Goal: Task Accomplishment & Management: Use online tool/utility

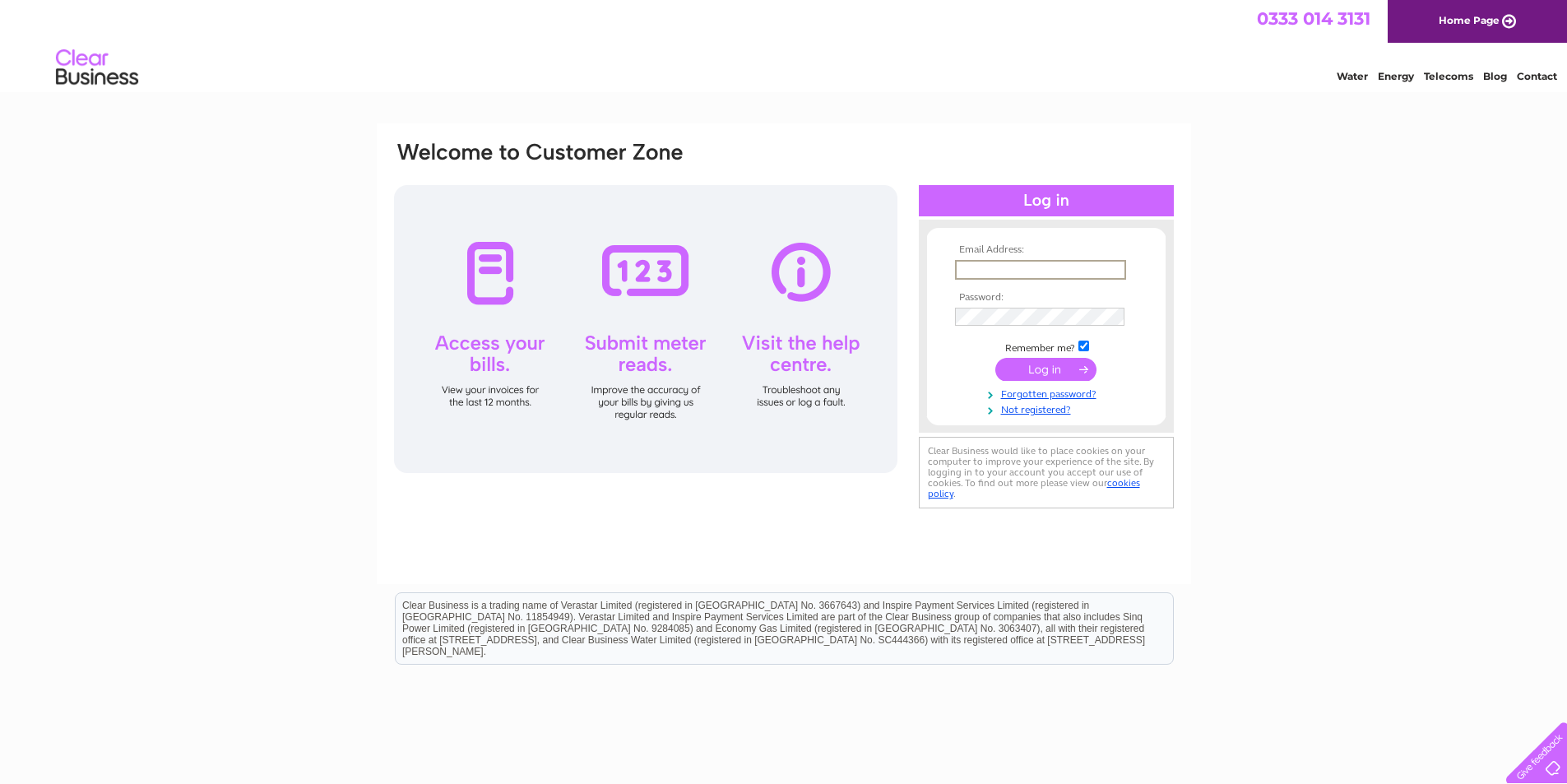
click at [971, 269] on input "text" at bounding box center [1041, 269] width 171 height 20
type input "zahoor7319@outlook.com"
click at [947, 364] on form "Email Address: zahoor7319@outlook.com Password:" at bounding box center [1046, 329] width 238 height 170
click at [1053, 371] on input "submit" at bounding box center [1046, 367] width 101 height 23
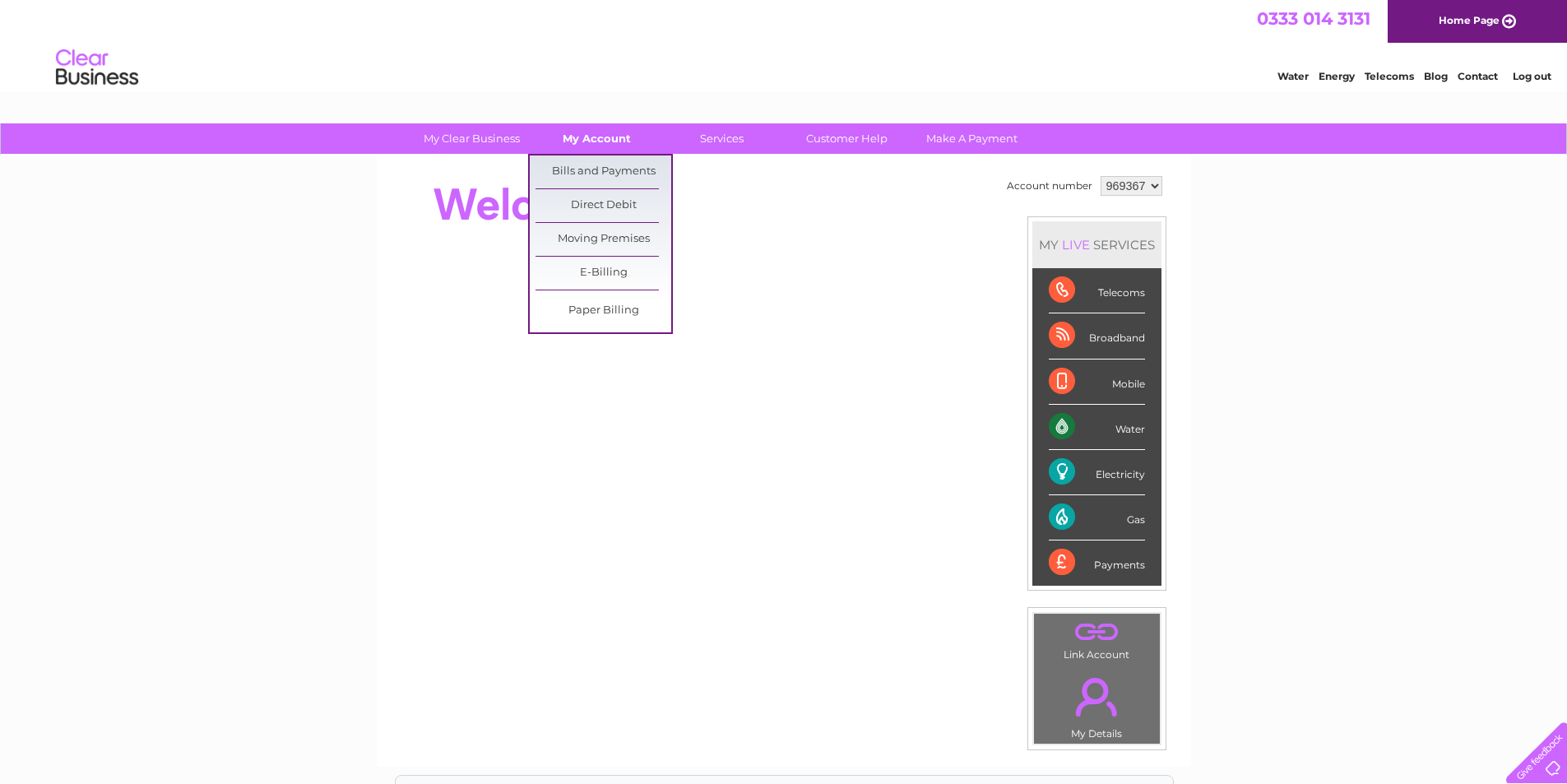
click at [598, 141] on link "My Account" at bounding box center [596, 138] width 136 height 31
click at [613, 172] on link "Bills and Payments" at bounding box center [603, 172] width 136 height 33
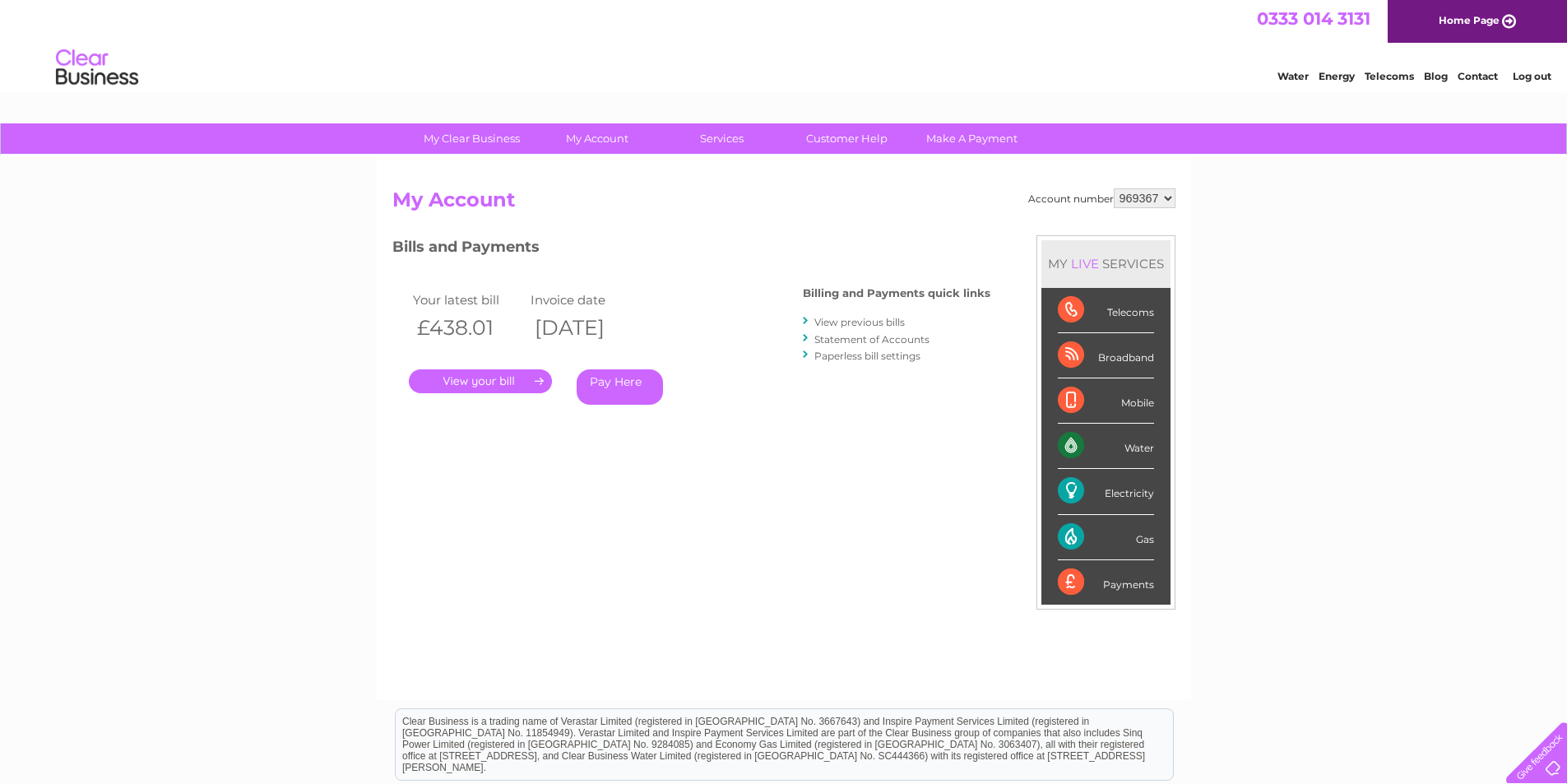
click at [514, 383] on link "." at bounding box center [481, 381] width 144 height 24
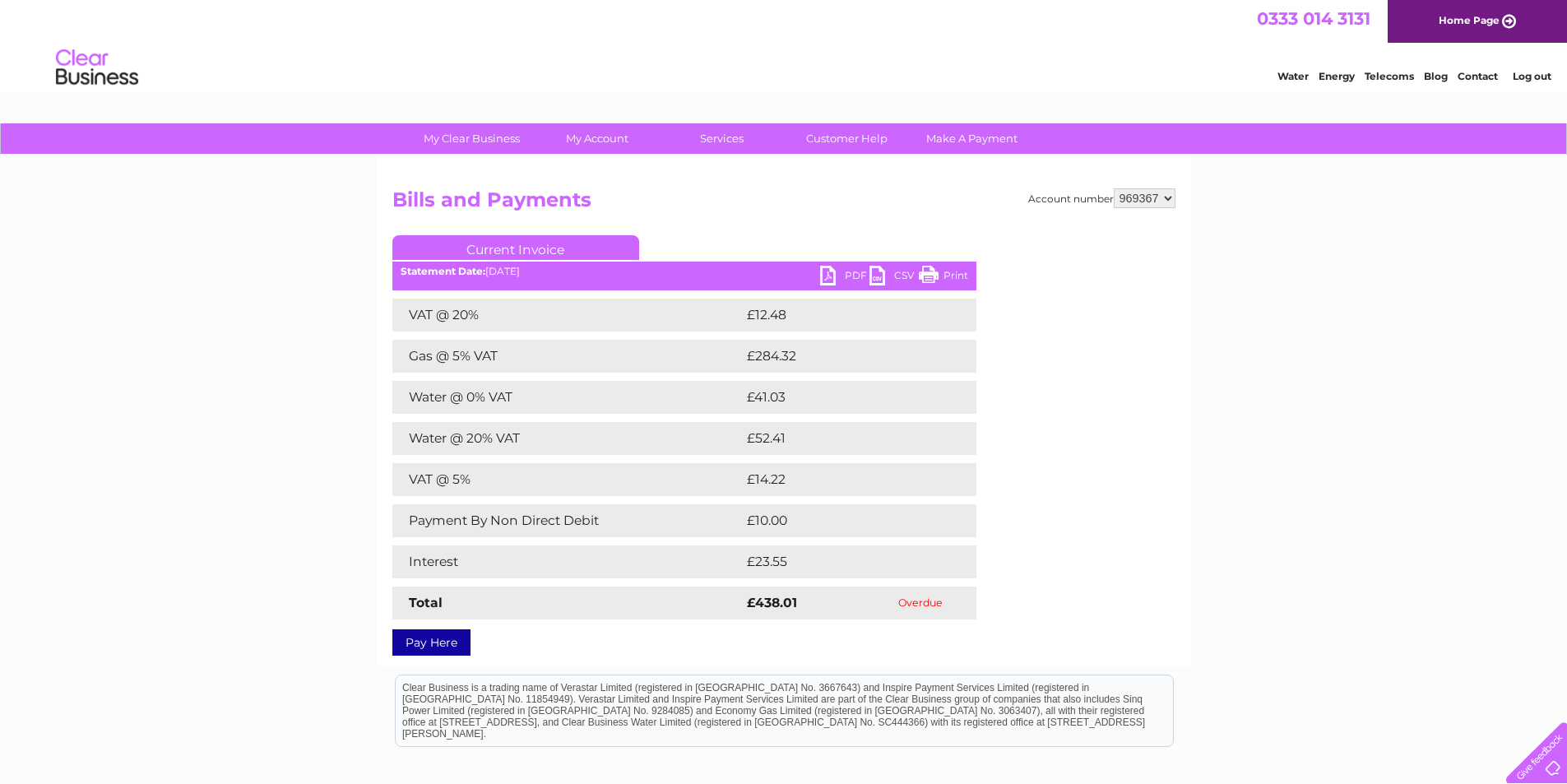
click at [838, 275] on link "PDF" at bounding box center [845, 278] width 50 height 24
click at [687, 206] on h2 "Bills and Payments" at bounding box center [784, 204] width 784 height 32
click at [748, 226] on div "Account number 969367 Bills and Payments Current Invoice PDF CSV Print £12.48" at bounding box center [784, 419] width 784 height 461
click at [1168, 197] on select "969367" at bounding box center [1145, 198] width 62 height 20
click at [1114, 189] on select "969367" at bounding box center [1145, 198] width 62 height 20
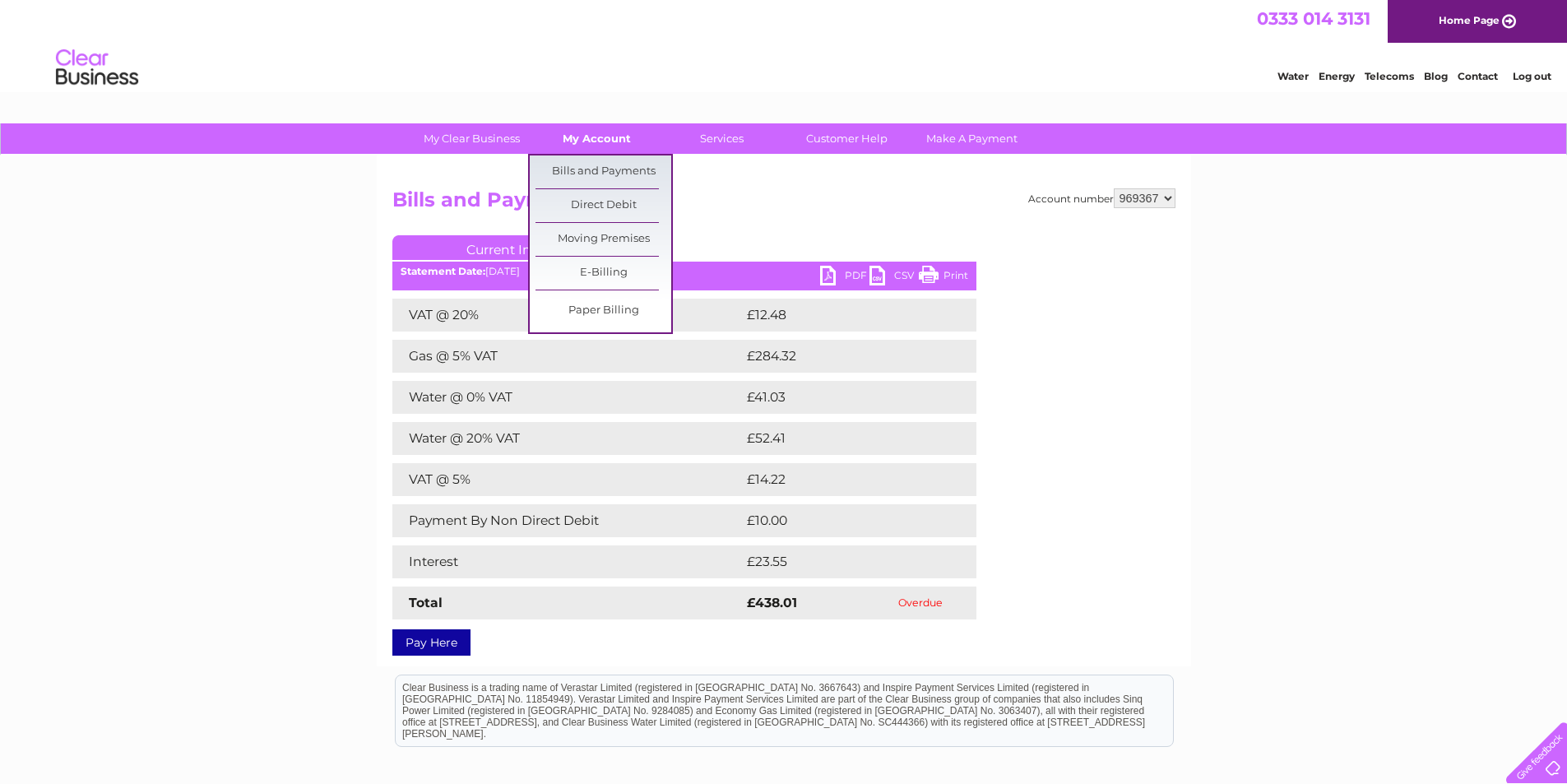
click at [605, 137] on link "My Account" at bounding box center [596, 138] width 136 height 31
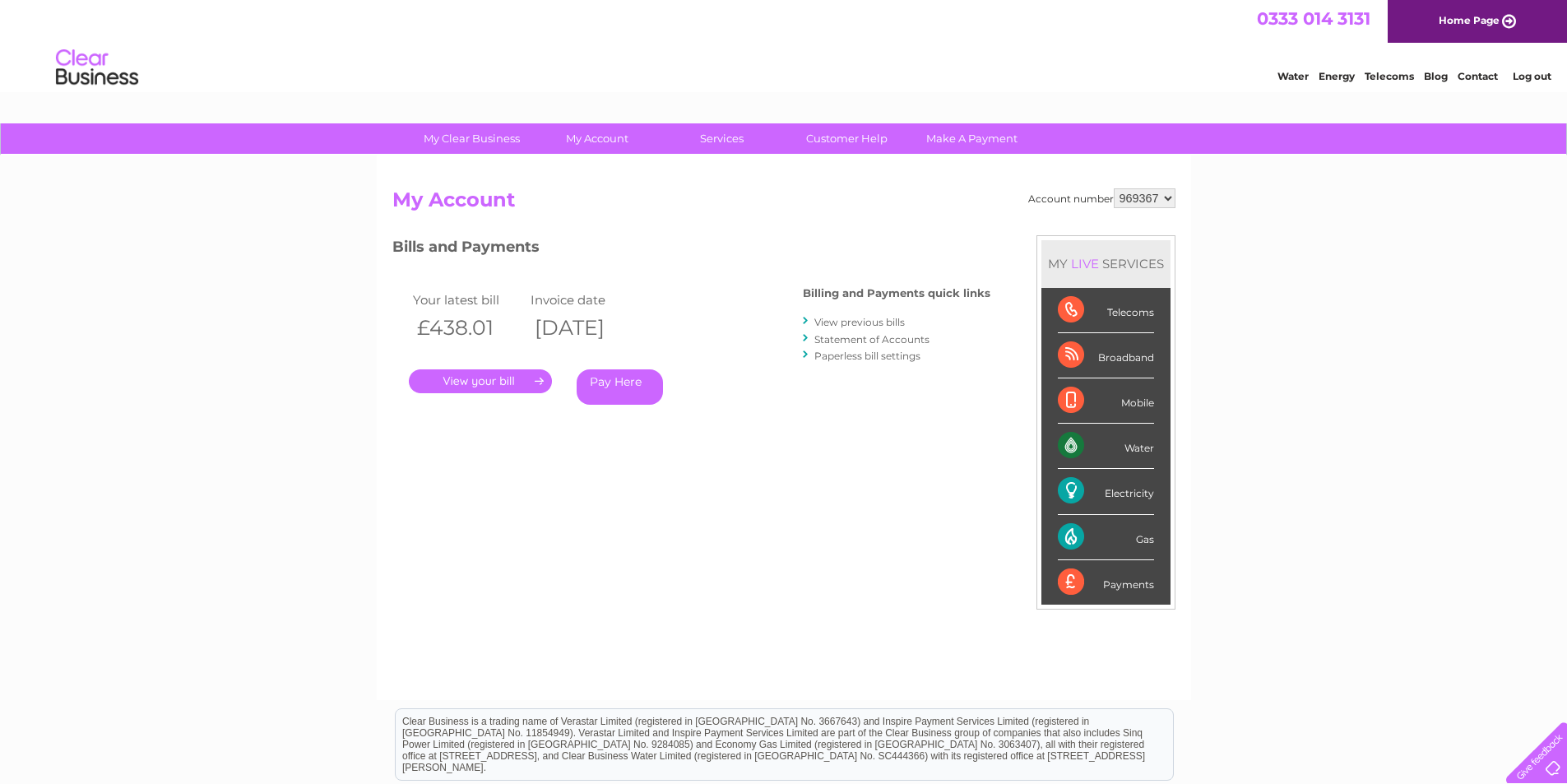
click at [1075, 536] on div "Gas" at bounding box center [1106, 537] width 97 height 45
click at [1152, 541] on div "Gas" at bounding box center [1106, 537] width 97 height 45
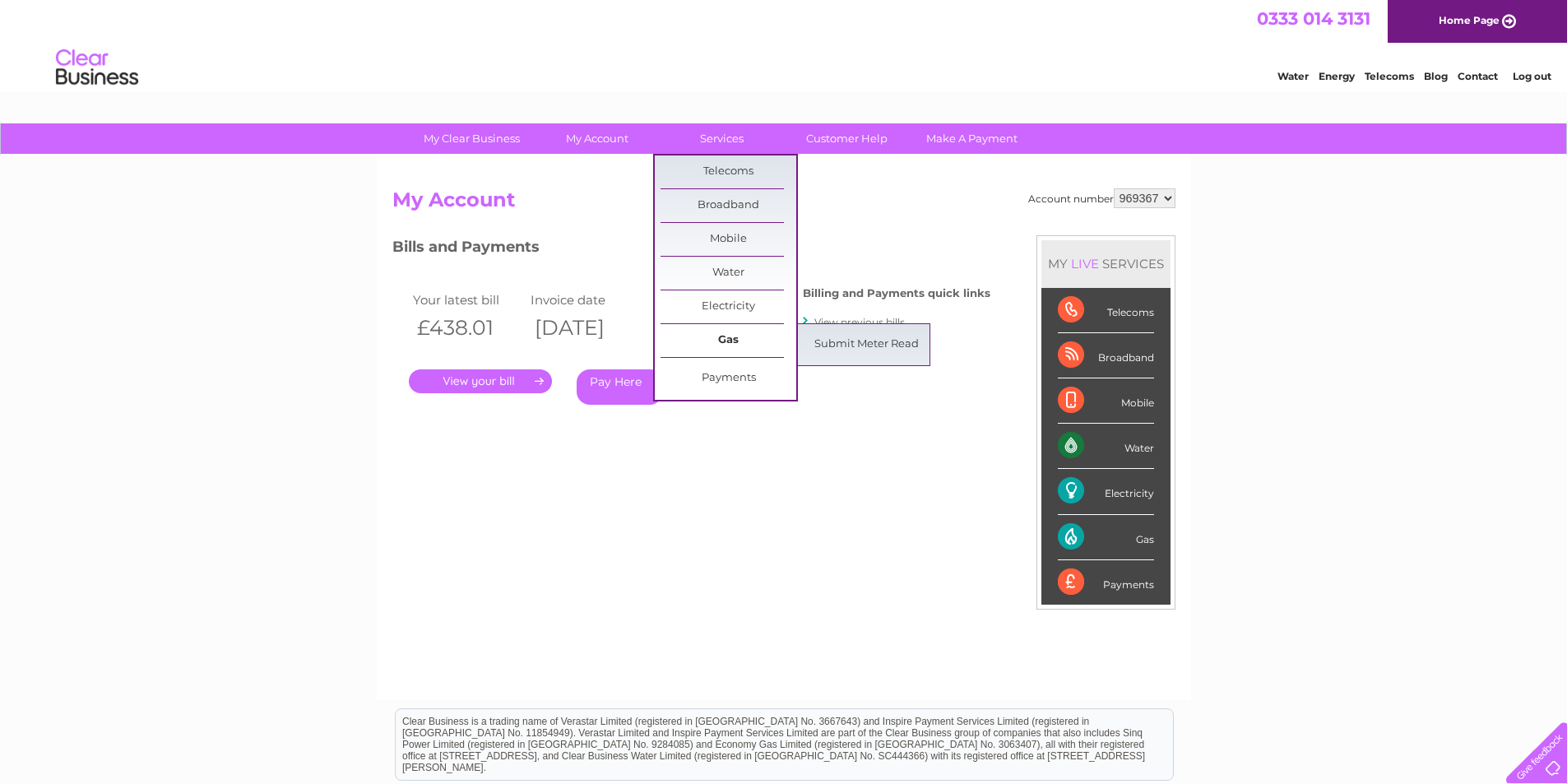
click at [738, 341] on link "Gas" at bounding box center [728, 340] width 136 height 33
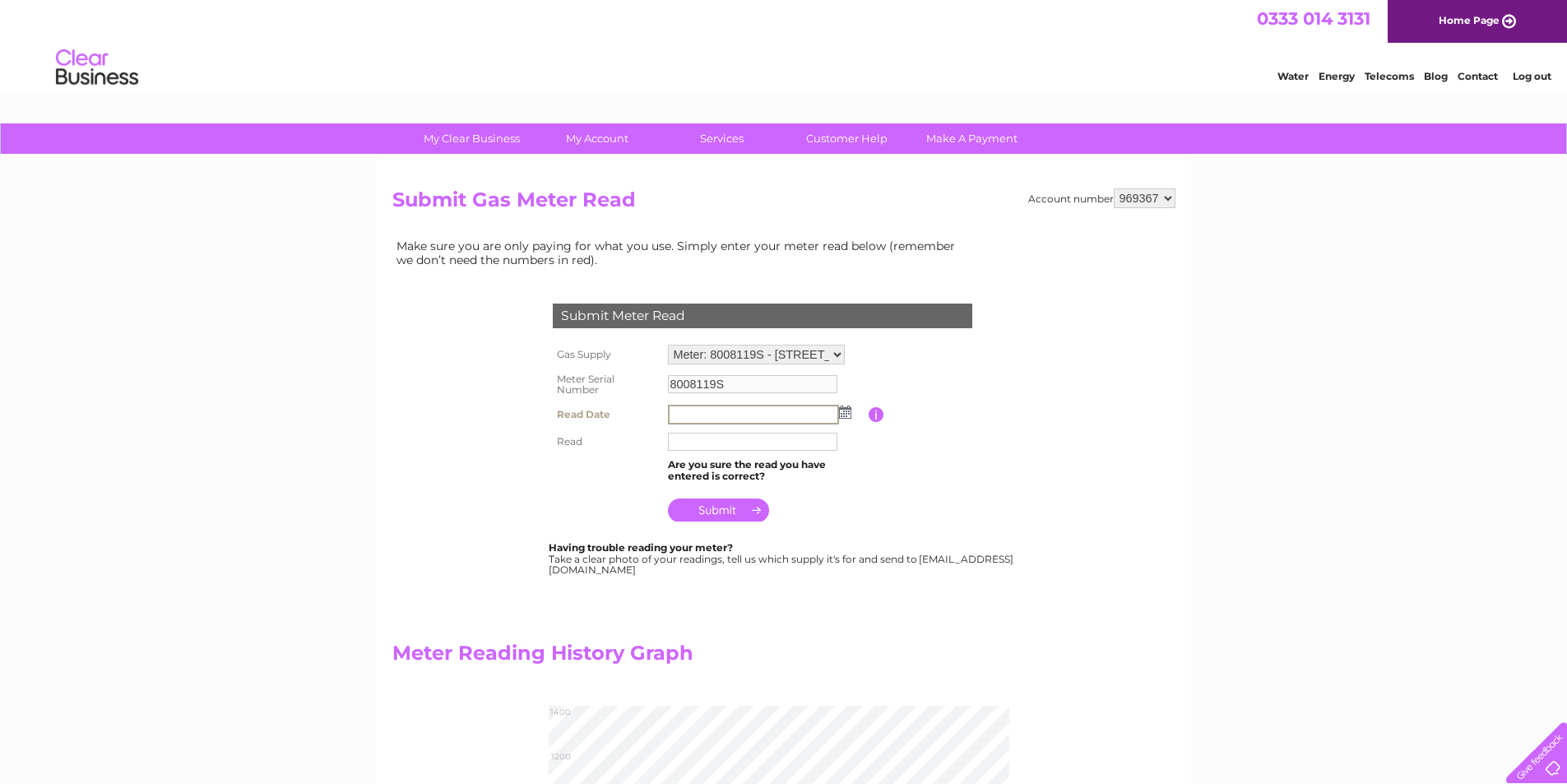
click at [701, 412] on input "text" at bounding box center [754, 414] width 171 height 20
click at [713, 415] on input "text" at bounding box center [754, 414] width 171 height 20
click at [848, 412] on img at bounding box center [843, 411] width 12 height 13
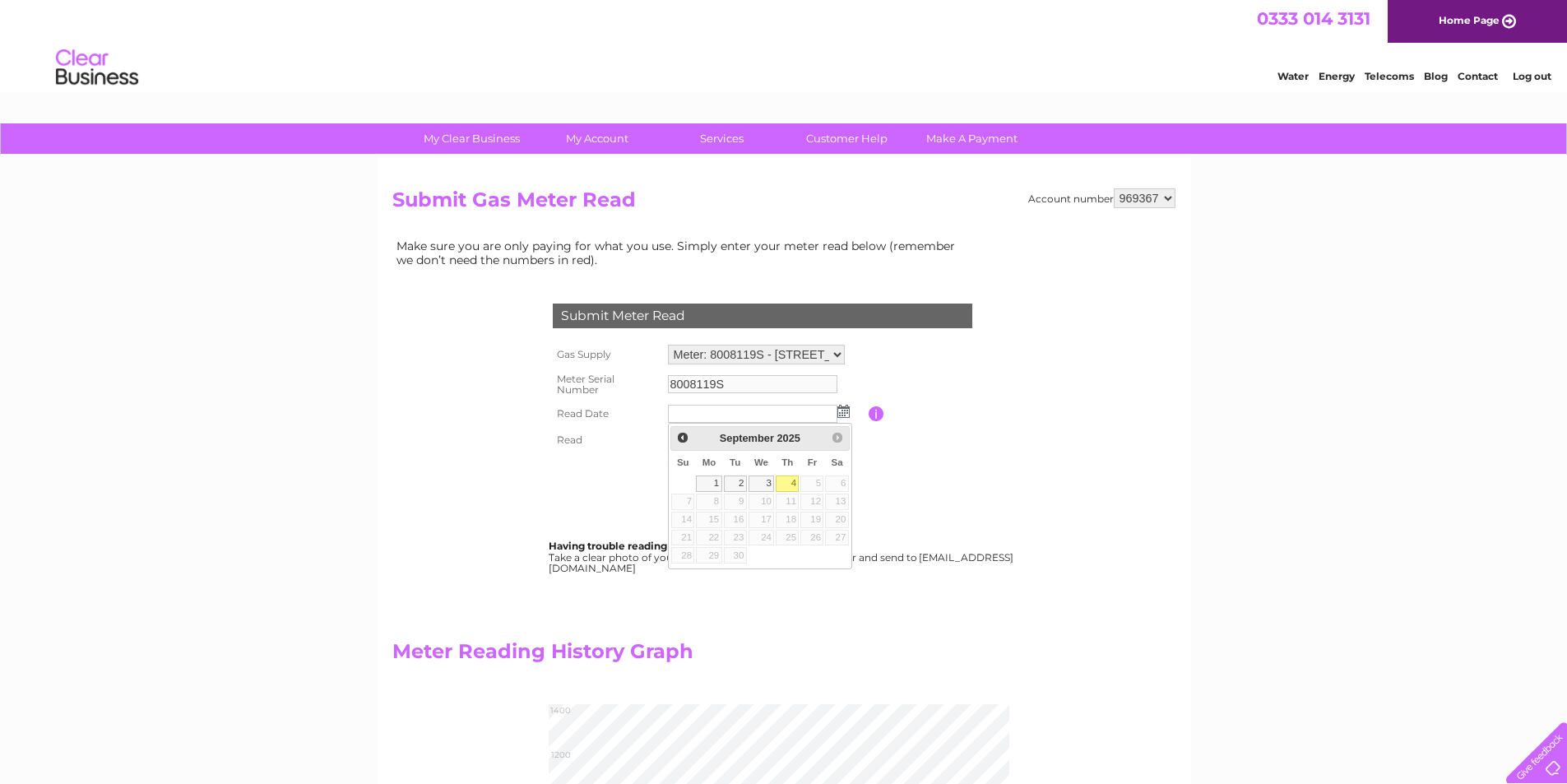
click at [797, 482] on link "4" at bounding box center [787, 483] width 23 height 16
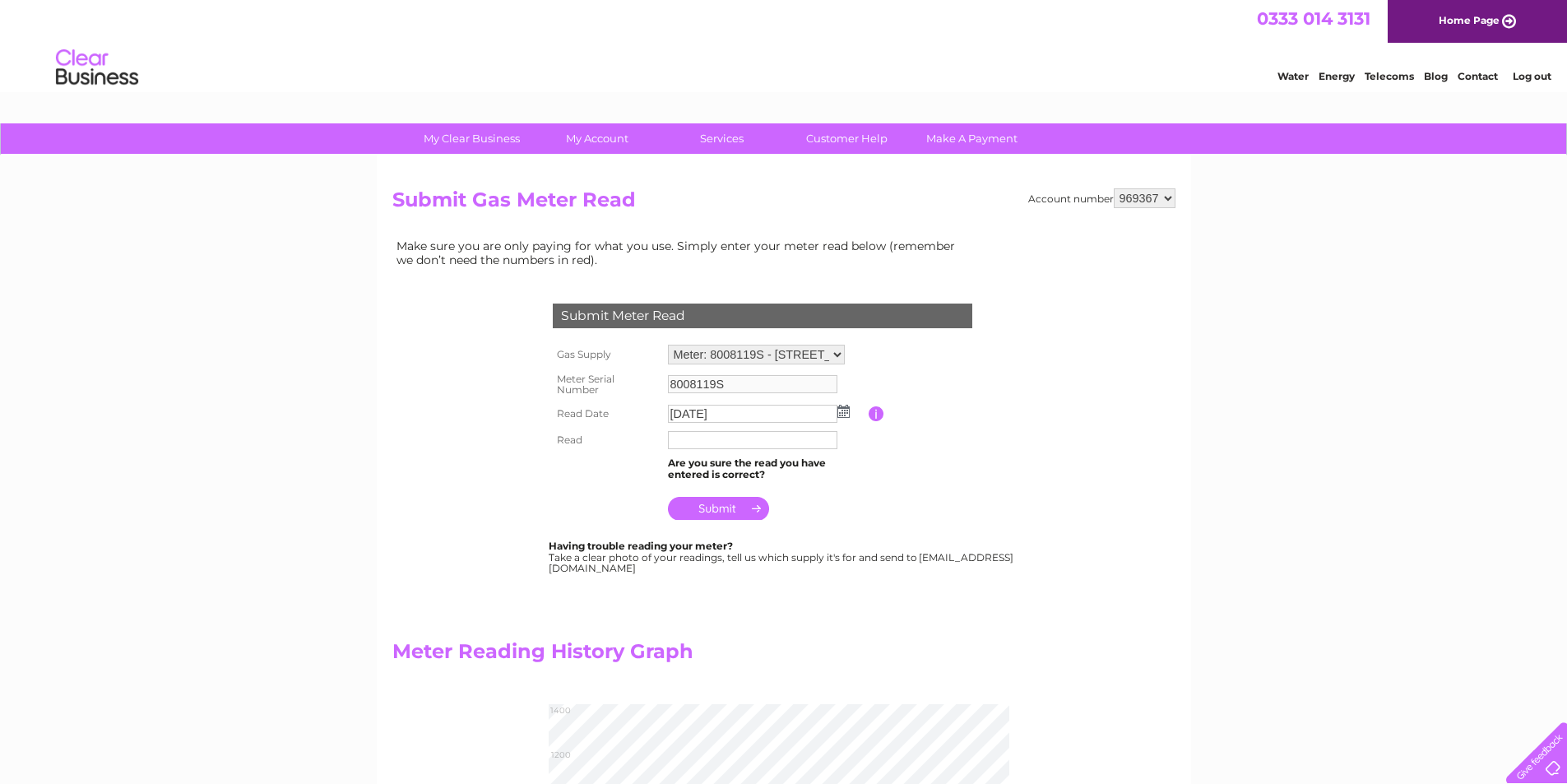
click at [846, 410] on img at bounding box center [843, 411] width 12 height 13
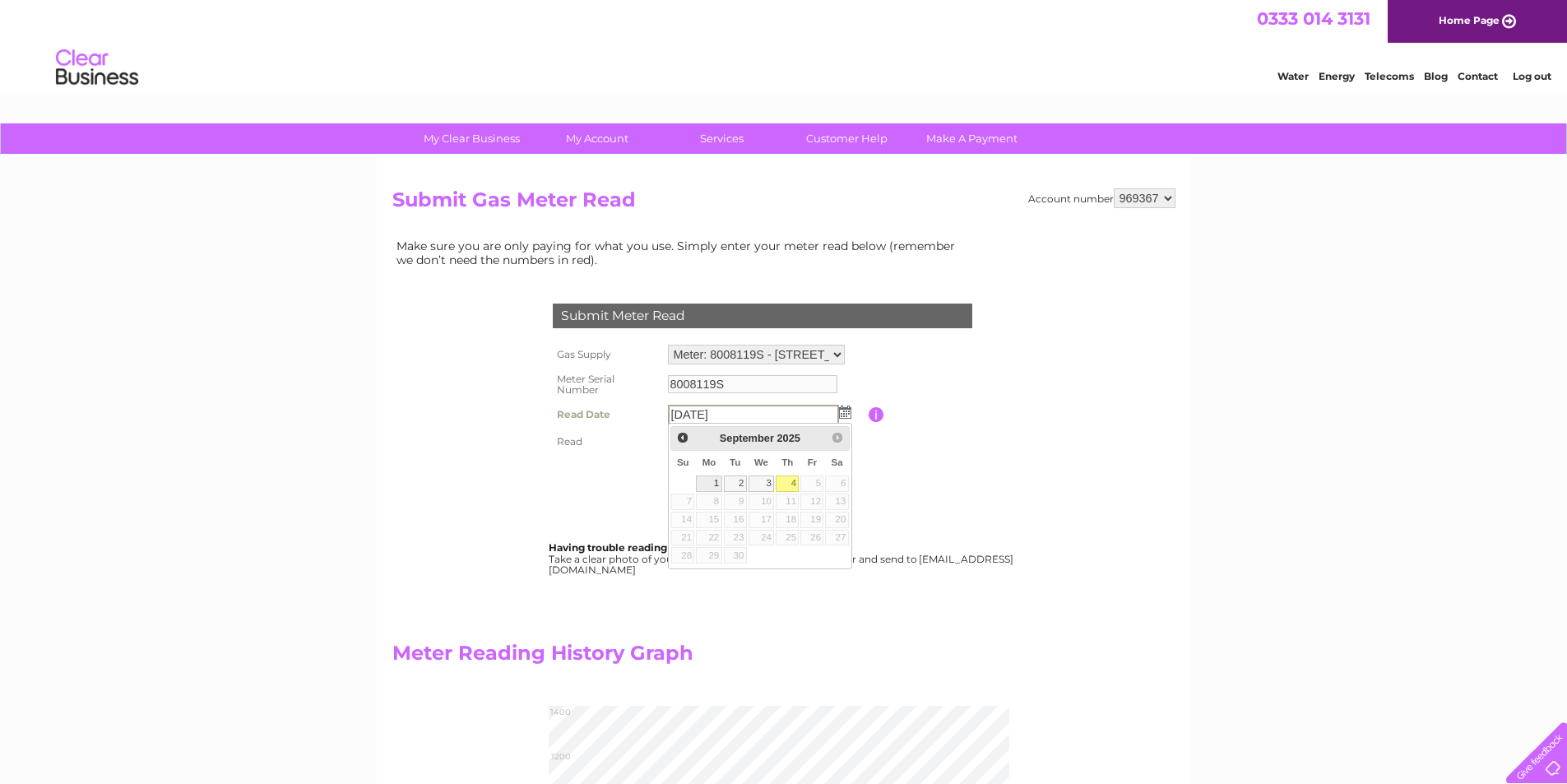
click at [713, 485] on link "1" at bounding box center [709, 483] width 26 height 16
type input "2025/09/01"
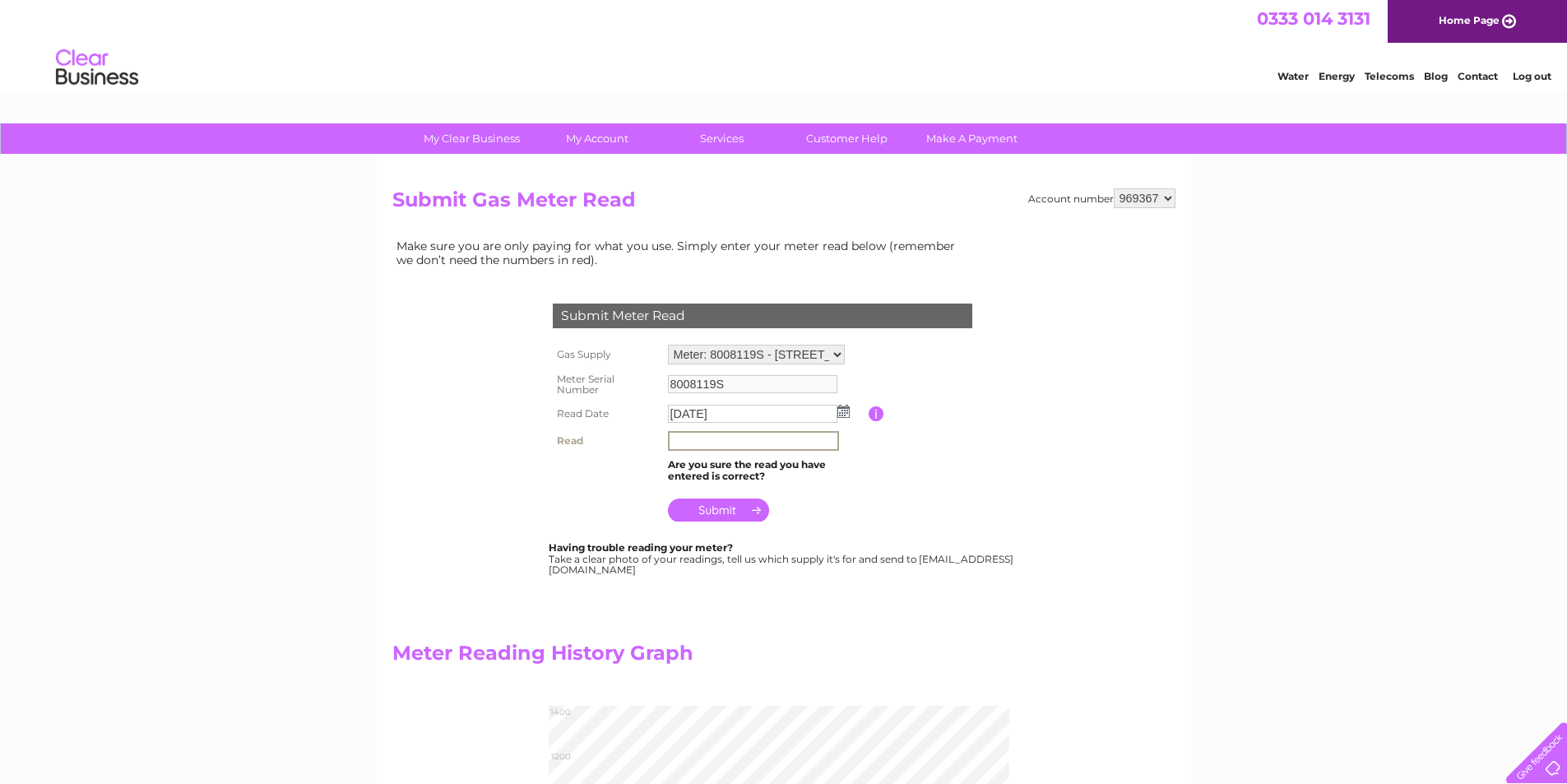
click at [707, 442] on input "text" at bounding box center [754, 441] width 171 height 20
type input "1236"
click at [735, 511] on input "submit" at bounding box center [719, 508] width 101 height 23
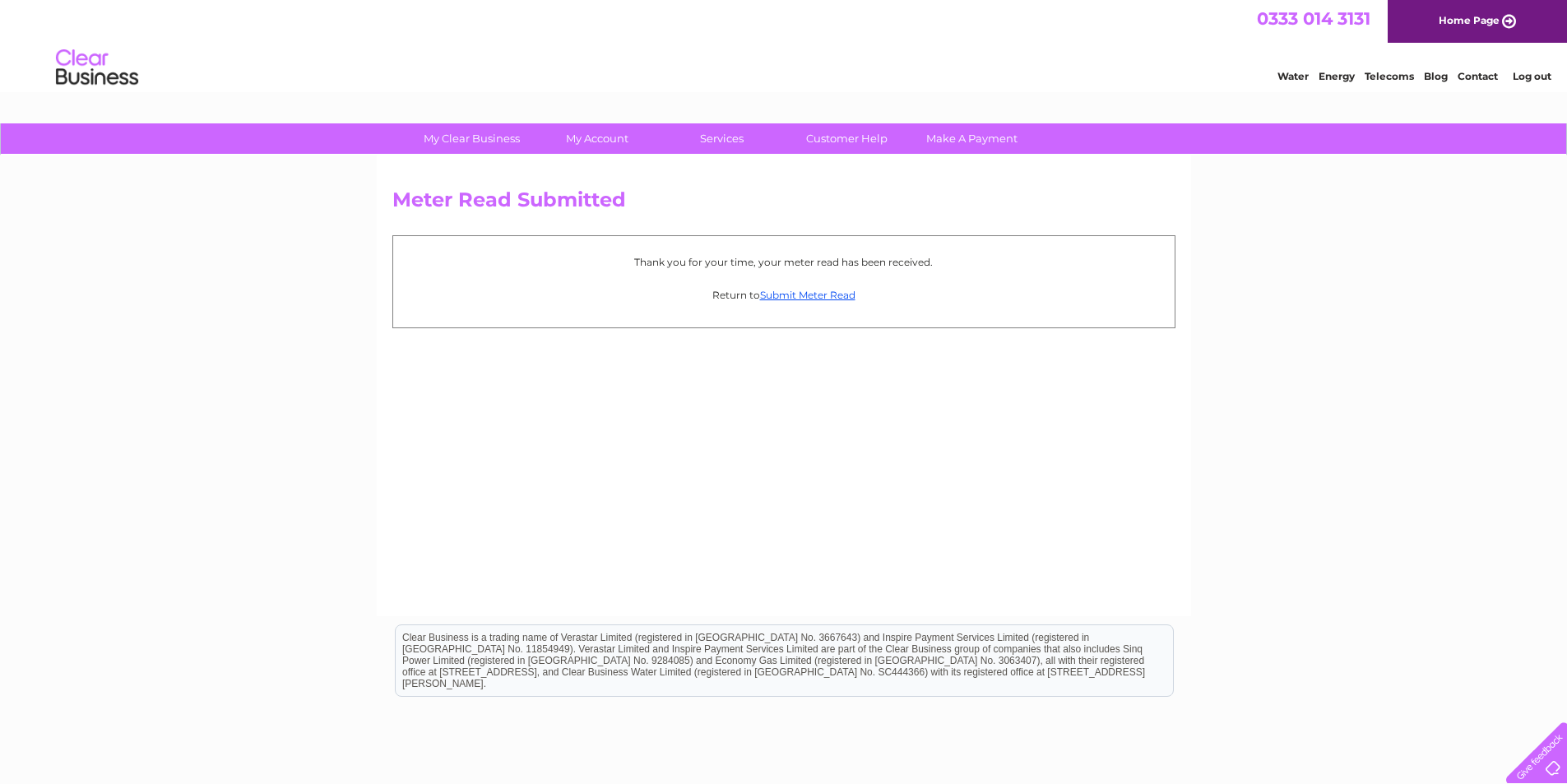
click at [1541, 78] on link "Log out" at bounding box center [1532, 76] width 38 height 12
